Goal: Task Accomplishment & Management: Understand process/instructions

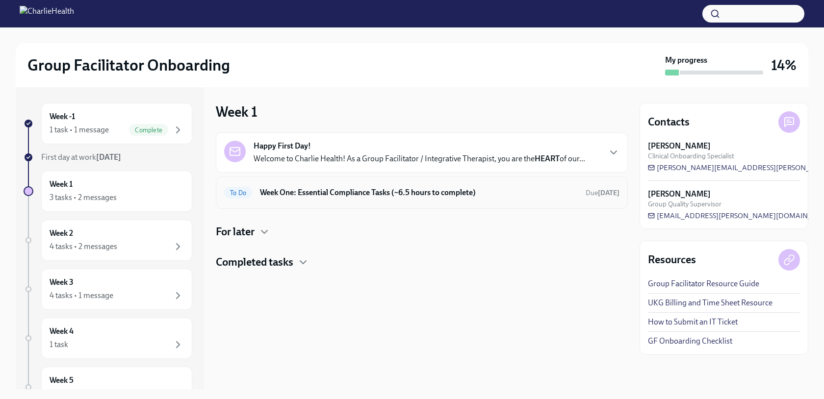
click at [371, 198] on div "To Do Week One: Essential Compliance Tasks (~6.5 hours to complete) Due [DATE]" at bounding box center [421, 193] width 395 height 16
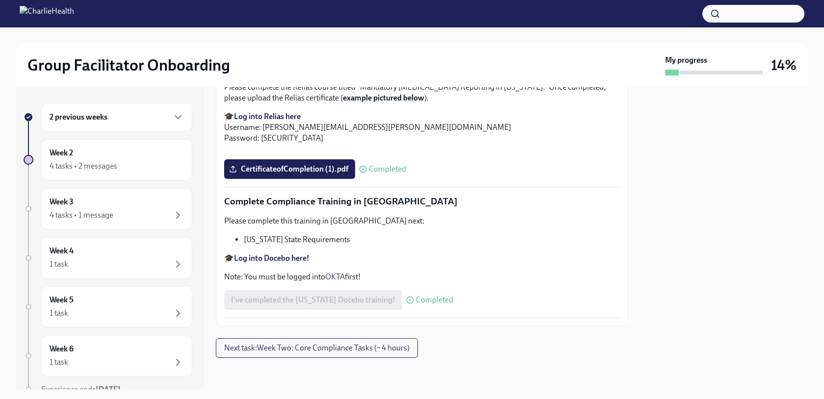
scroll to position [1579, 0]
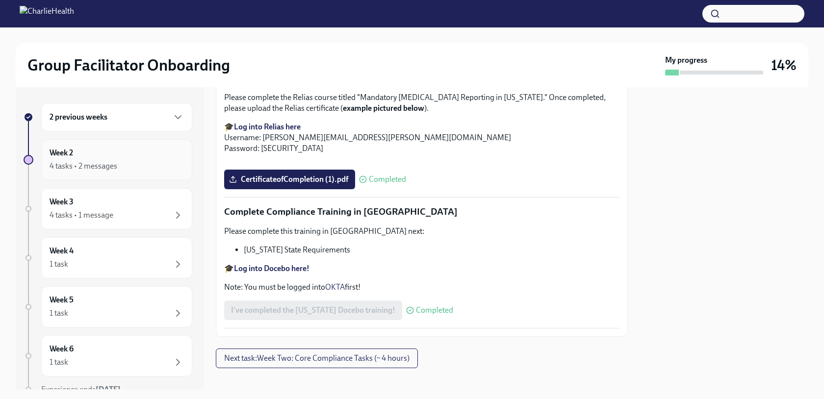
click at [150, 178] on div "Week 2 4 tasks • 2 messages" at bounding box center [116, 159] width 151 height 41
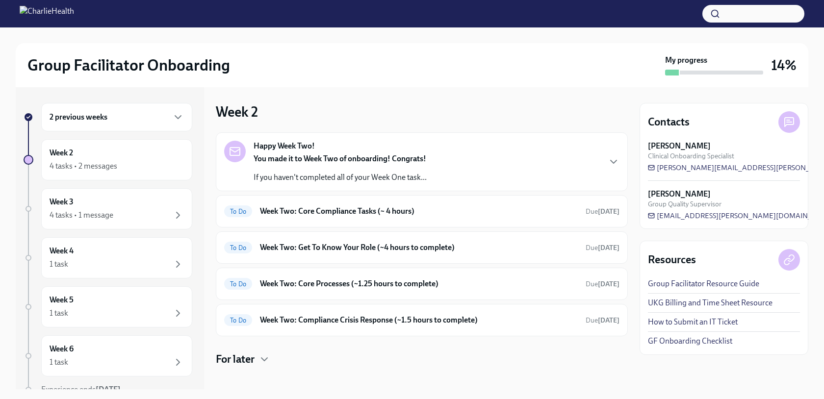
click at [384, 177] on p "If you haven't completed all of your Week One task..." at bounding box center [340, 177] width 173 height 11
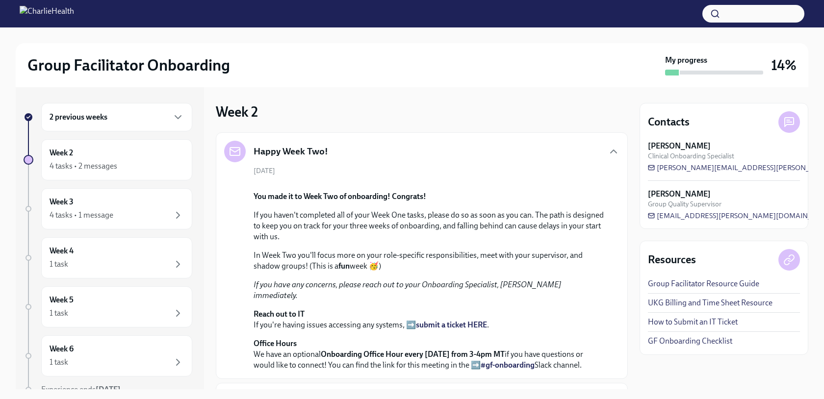
click at [509, 175] on div "[DATE] You made it to Week Two of onboarding! Congrats! If you haven't complete…" at bounding box center [421, 268] width 395 height 205
click at [615, 152] on icon "button" at bounding box center [614, 151] width 6 height 3
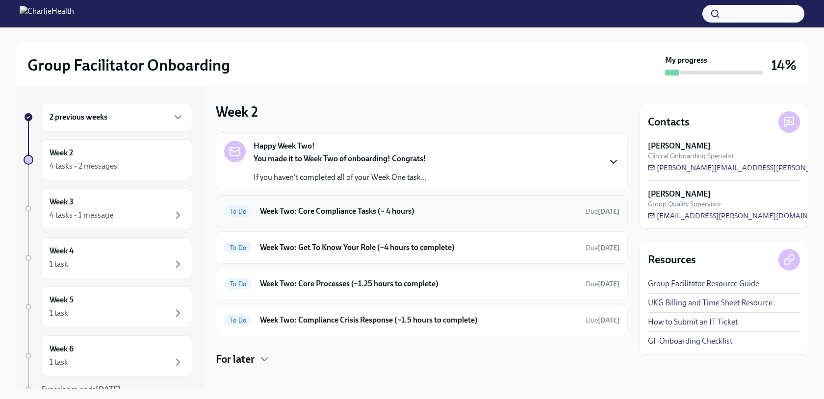
click at [586, 213] on span "Due [DATE]" at bounding box center [603, 211] width 34 height 8
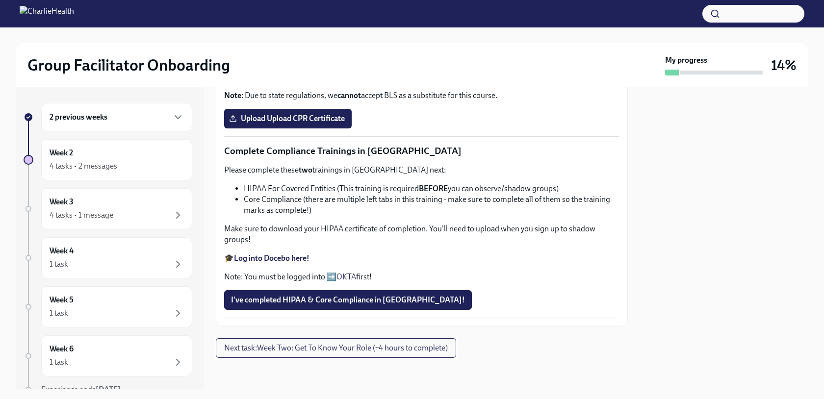
scroll to position [386, 0]
